Goal: Information Seeking & Learning: Learn about a topic

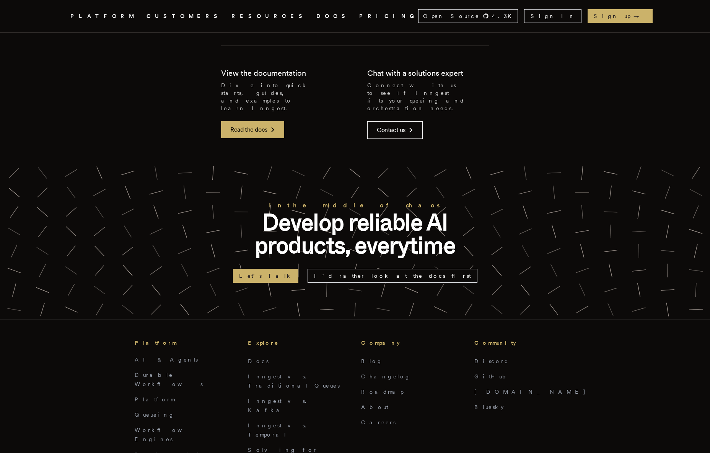
scroll to position [1897, 0]
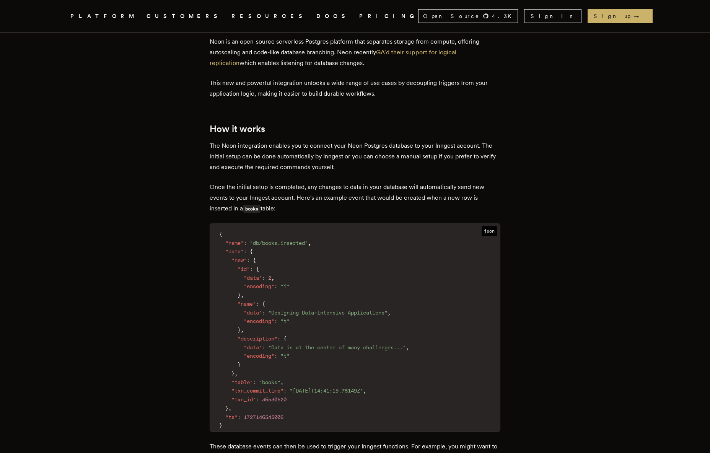
scroll to position [483, 0]
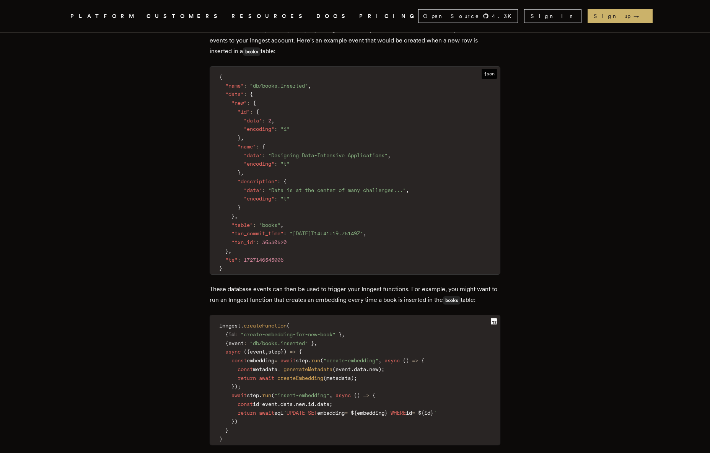
scroll to position [559, 0]
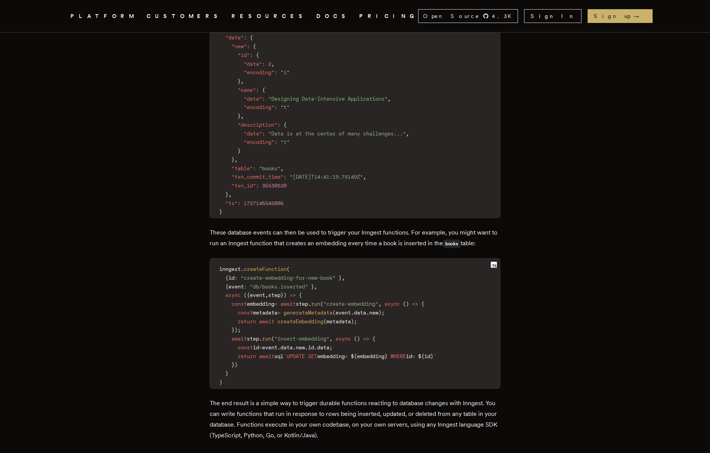
click at [198, 163] on article "Neon + Inngest: Trigger durable functions from database changes A new integrati…" at bounding box center [355, 416] width 551 height 1886
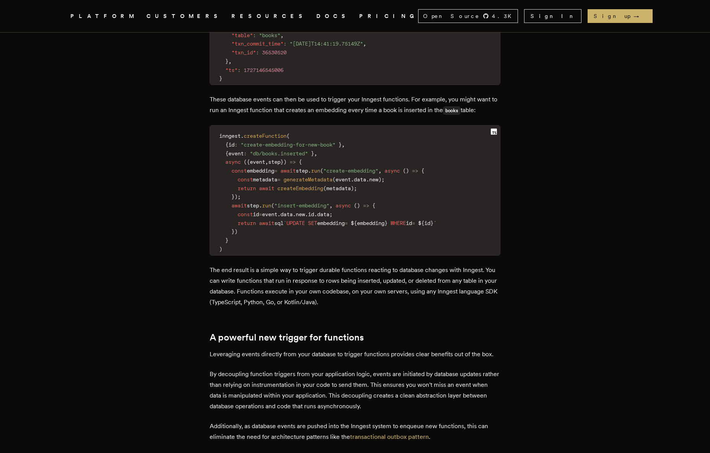
scroll to position [774, 0]
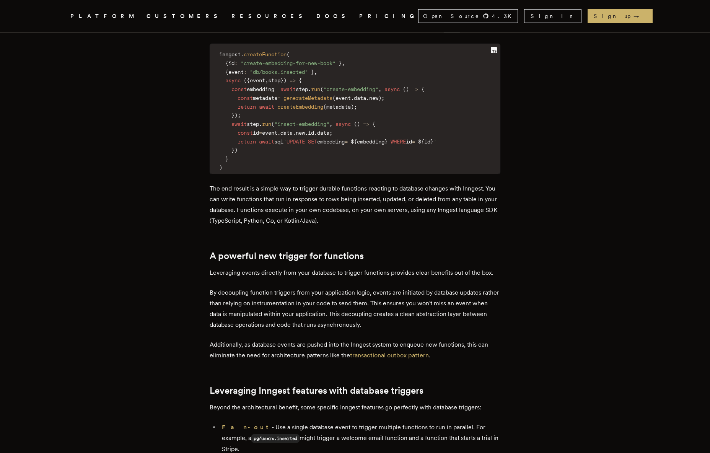
click at [198, 163] on article "Neon + Inngest: Trigger durable functions from database changes A new integrati…" at bounding box center [355, 202] width 551 height 1886
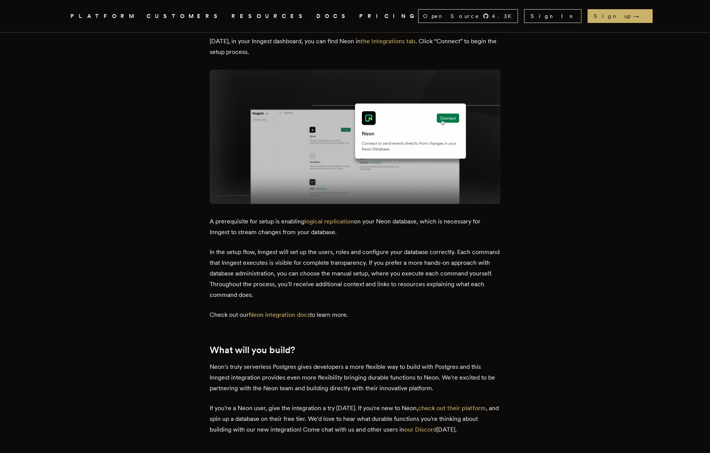
scroll to position [1514, 0]
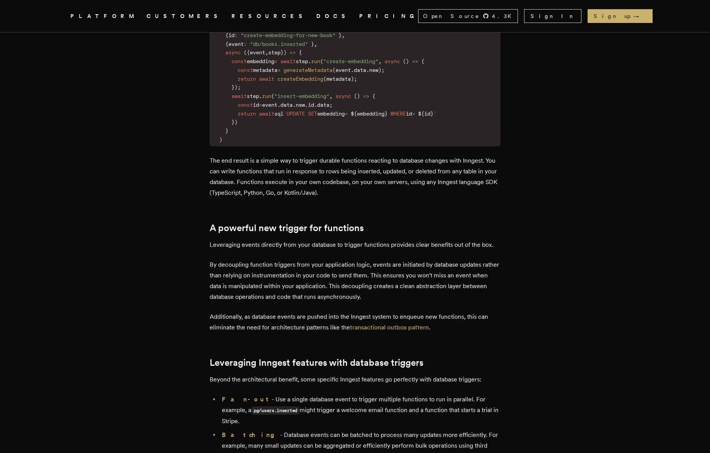
scroll to position [535, 0]
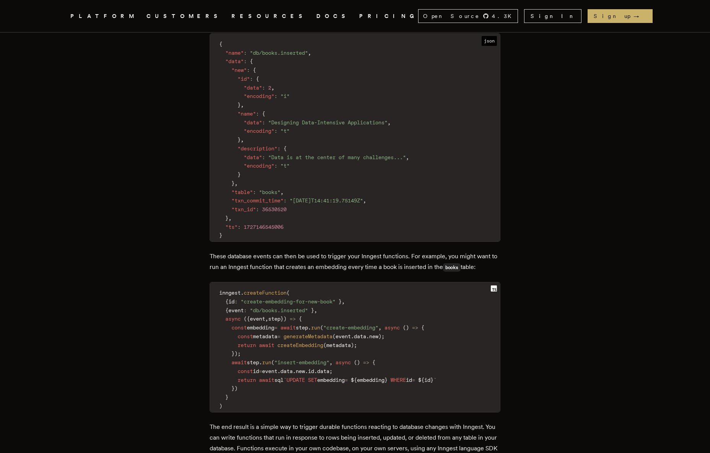
click at [168, 177] on article "Neon + Inngest: Trigger durable functions from database changes A new integrati…" at bounding box center [355, 440] width 551 height 1886
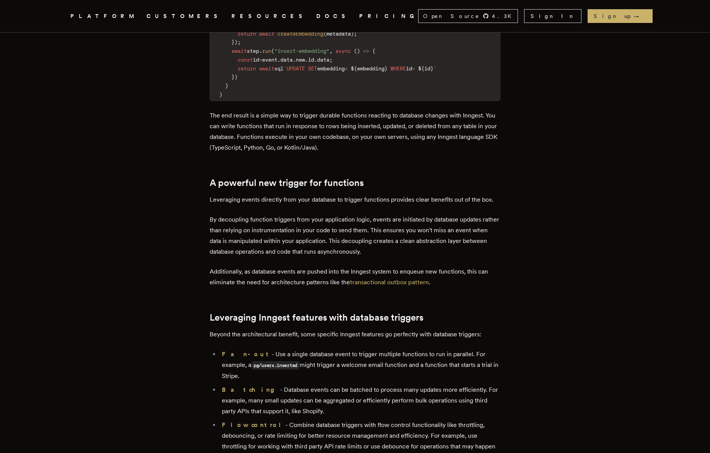
scroll to position [891, 0]
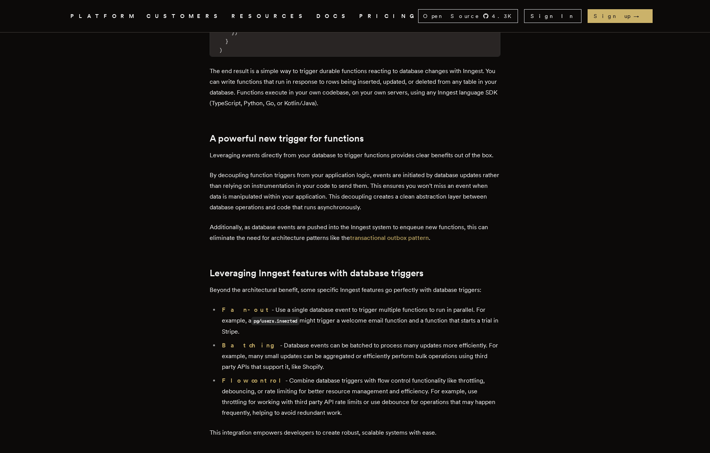
click at [183, 183] on article "Neon + Inngest: Trigger durable functions from database changes A new integrati…" at bounding box center [355, 84] width 551 height 1886
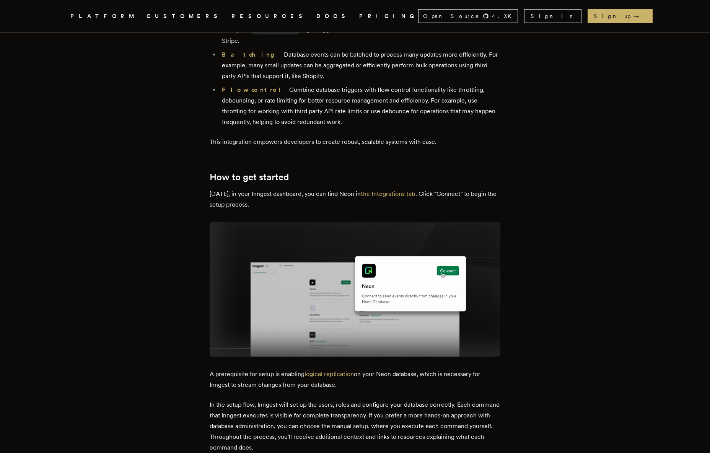
scroll to position [1025, 0]
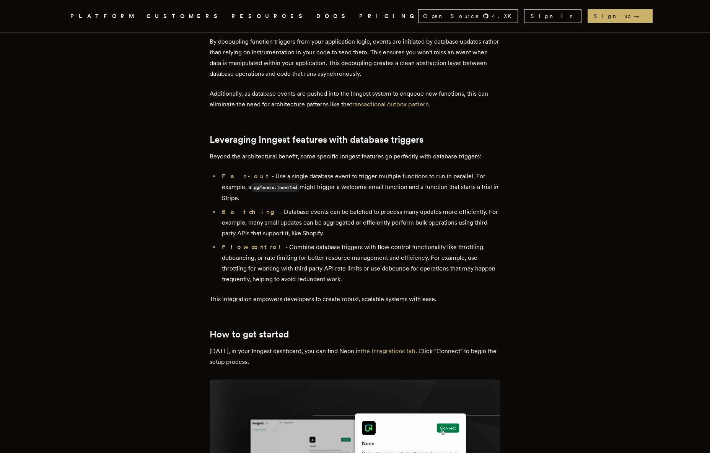
click at [363, 209] on li "Batching - Database events can be batched to process many updates more efficien…" at bounding box center [360, 223] width 281 height 32
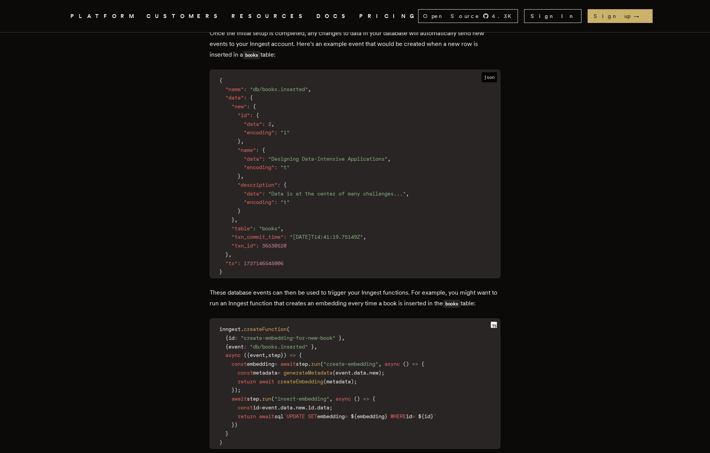
scroll to position [255, 0]
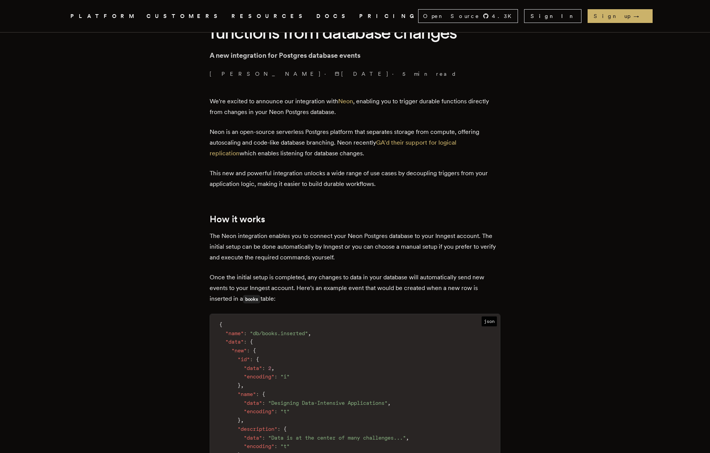
click at [355, 215] on h2 "How it works" at bounding box center [355, 219] width 291 height 11
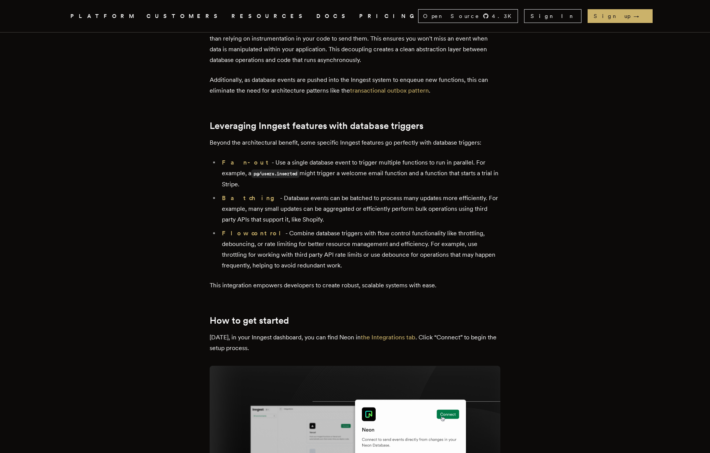
scroll to position [1040, 0]
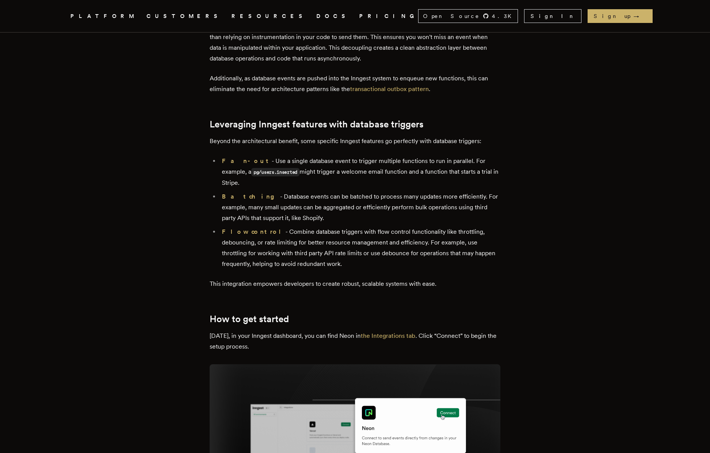
click at [218, 192] on ul "Fan-out - Use a single database event to trigger multiple functions to run in p…" at bounding box center [355, 213] width 291 height 114
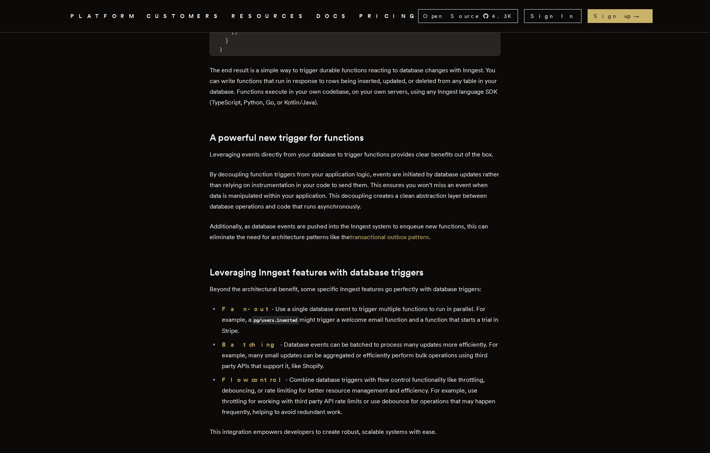
scroll to position [662, 0]
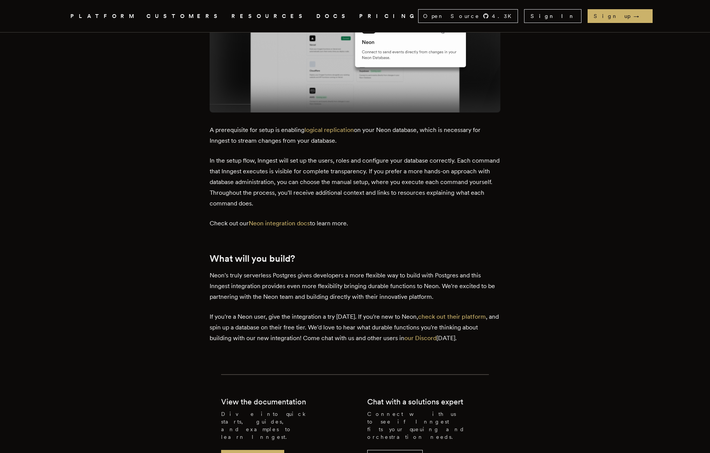
scroll to position [1422, 0]
